Goal: Check status: Check status

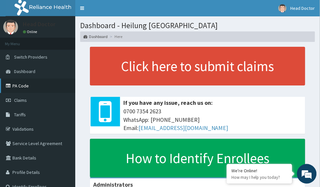
click at [25, 86] on link "PA Code" at bounding box center [37, 85] width 75 height 14
click at [20, 102] on span "Claims" at bounding box center [20, 100] width 13 height 6
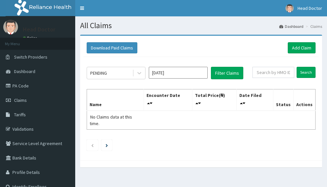
click at [182, 71] on input "[DATE]" at bounding box center [178, 73] width 59 height 12
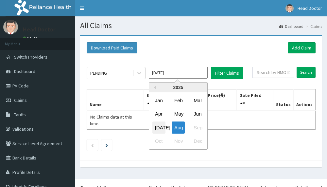
click at [158, 125] on div "[DATE]" at bounding box center [158, 127] width 13 height 12
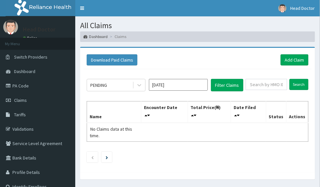
type input "[DATE]"
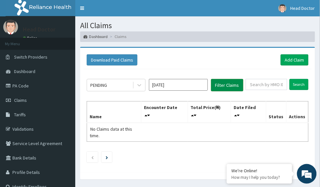
click at [225, 79] on button "Filter Claims" at bounding box center [227, 85] width 32 height 12
click at [118, 80] on div "PENDING" at bounding box center [109, 85] width 45 height 10
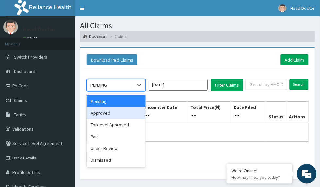
click at [113, 107] on div "Approved" at bounding box center [116, 113] width 59 height 12
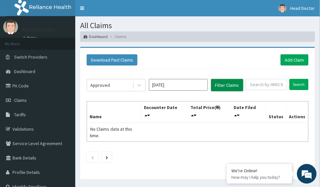
click at [221, 79] on button "Filter Claims" at bounding box center [227, 85] width 32 height 12
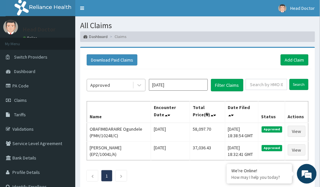
click at [128, 80] on div "Approved" at bounding box center [109, 85] width 45 height 10
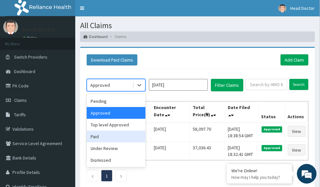
click at [115, 130] on div "Paid" at bounding box center [116, 136] width 59 height 12
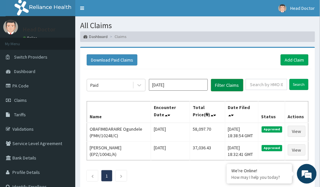
click at [215, 79] on button "Filter Claims" at bounding box center [227, 85] width 32 height 12
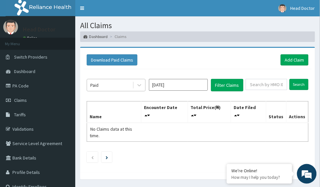
click at [131, 80] on div "Paid" at bounding box center [109, 85] width 45 height 10
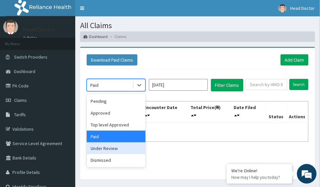
click at [114, 142] on div "Under Review" at bounding box center [116, 148] width 59 height 12
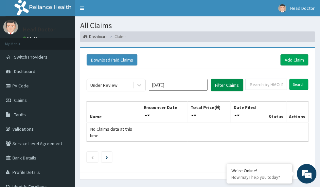
click at [226, 79] on button "Filter Claims" at bounding box center [227, 85] width 32 height 12
